Goal: Task Accomplishment & Management: Manage account settings

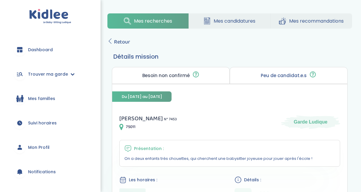
click at [41, 51] on span "Dashboard" at bounding box center [40, 50] width 25 height 6
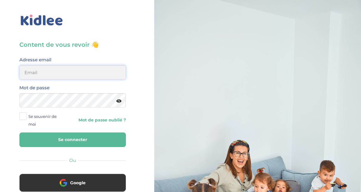
type input "adjoba.hoimian@gmail.com"
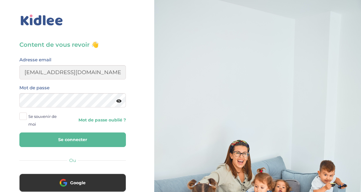
click at [118, 139] on button "Se connecter" at bounding box center [72, 140] width 106 height 15
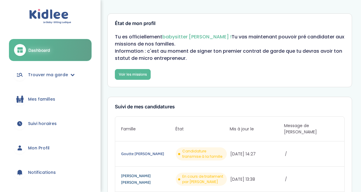
click at [143, 173] on link "Leyne Mory Clémence" at bounding box center [147, 179] width 53 height 13
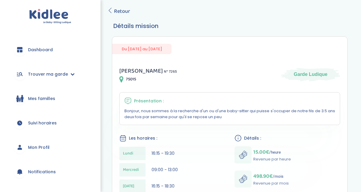
scroll to position [26, 0]
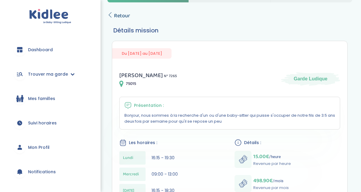
click at [110, 15] on icon at bounding box center [109, 14] width 5 height 5
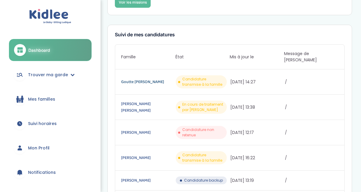
click at [142, 79] on link "Goutte [PERSON_NAME]" at bounding box center [147, 82] width 53 height 7
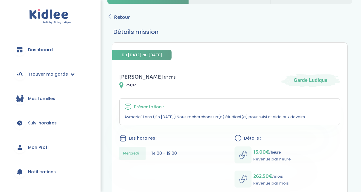
scroll to position [26, 0]
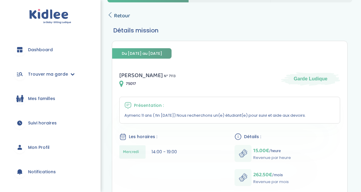
click at [111, 16] on icon at bounding box center [109, 14] width 5 height 5
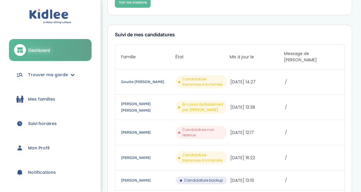
click at [156, 129] on link "Anne- claire O’Loughlin" at bounding box center [147, 132] width 53 height 7
